Goal: Task Accomplishment & Management: Complete application form

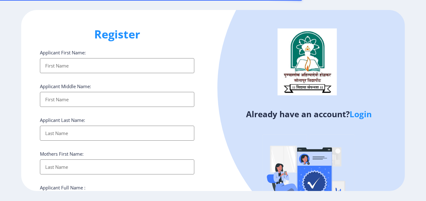
select select
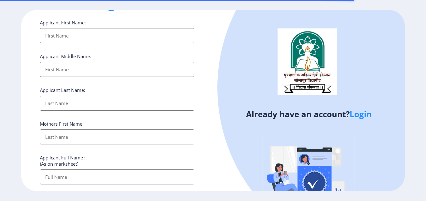
scroll to position [37, 0]
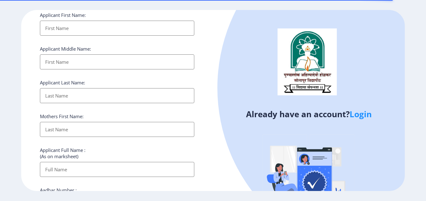
click at [356, 113] on link "Login" at bounding box center [361, 113] width 22 height 11
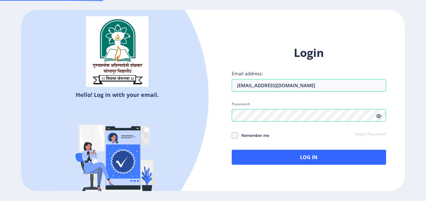
scroll to position [37, 0]
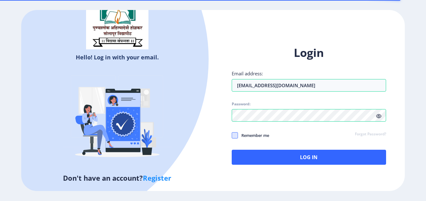
click at [237, 135] on span at bounding box center [235, 135] width 6 height 6
click at [232, 135] on input "Remember me" at bounding box center [232, 135] width 0 height 0
checkbox input "true"
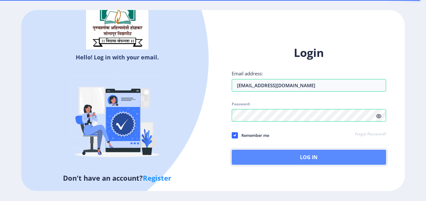
click at [250, 156] on button "Log In" at bounding box center [309, 156] width 154 height 15
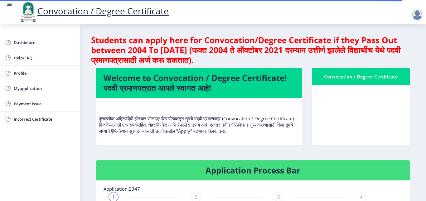
scroll to position [39, 0]
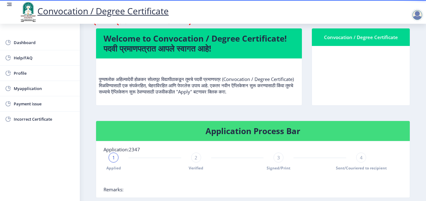
click at [337, 83] on nb-card-body at bounding box center [361, 75] width 98 height 59
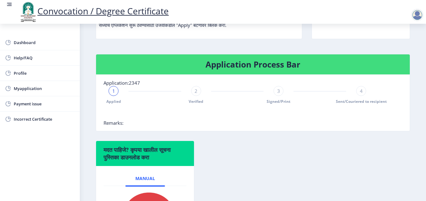
scroll to position [79, 0]
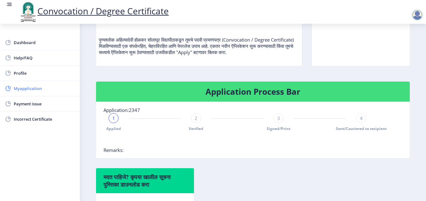
click at [27, 89] on span "Myapplication" at bounding box center [44, 88] width 61 height 7
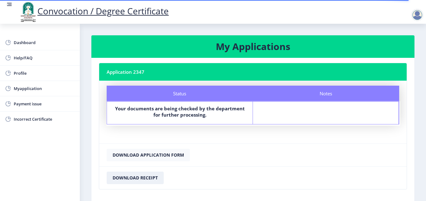
scroll to position [35, 0]
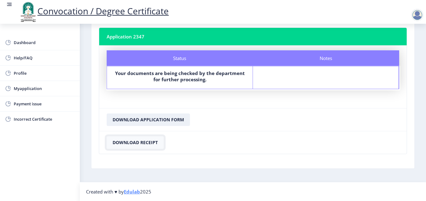
click at [115, 141] on button "Download Receipt" at bounding box center [135, 142] width 57 height 12
click at [123, 119] on button "Download Application Form" at bounding box center [148, 119] width 83 height 12
